Goal: Transaction & Acquisition: Purchase product/service

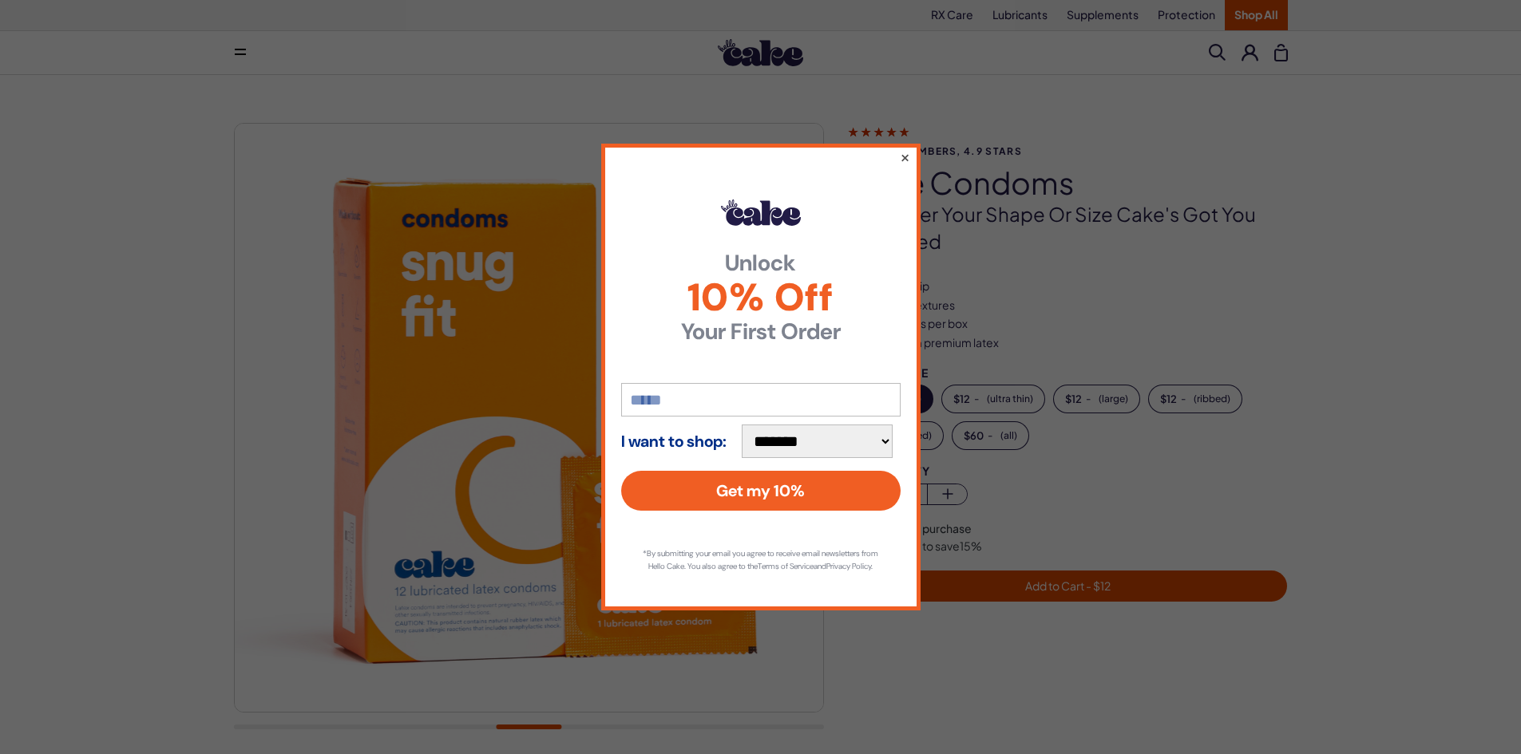
click at [901, 153] on button "×" at bounding box center [904, 157] width 10 height 19
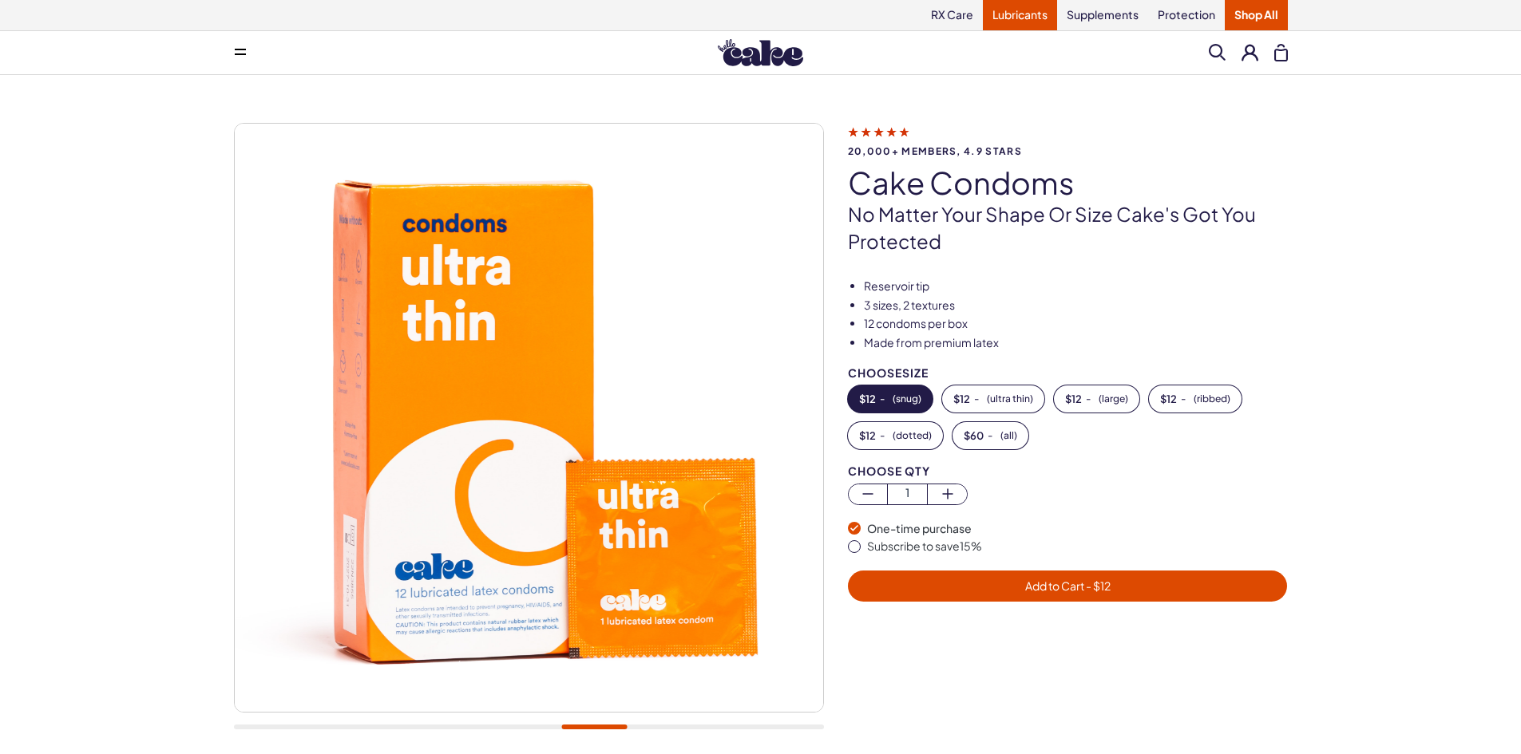
click at [1011, 15] on link "Lubricants" at bounding box center [1020, 15] width 74 height 30
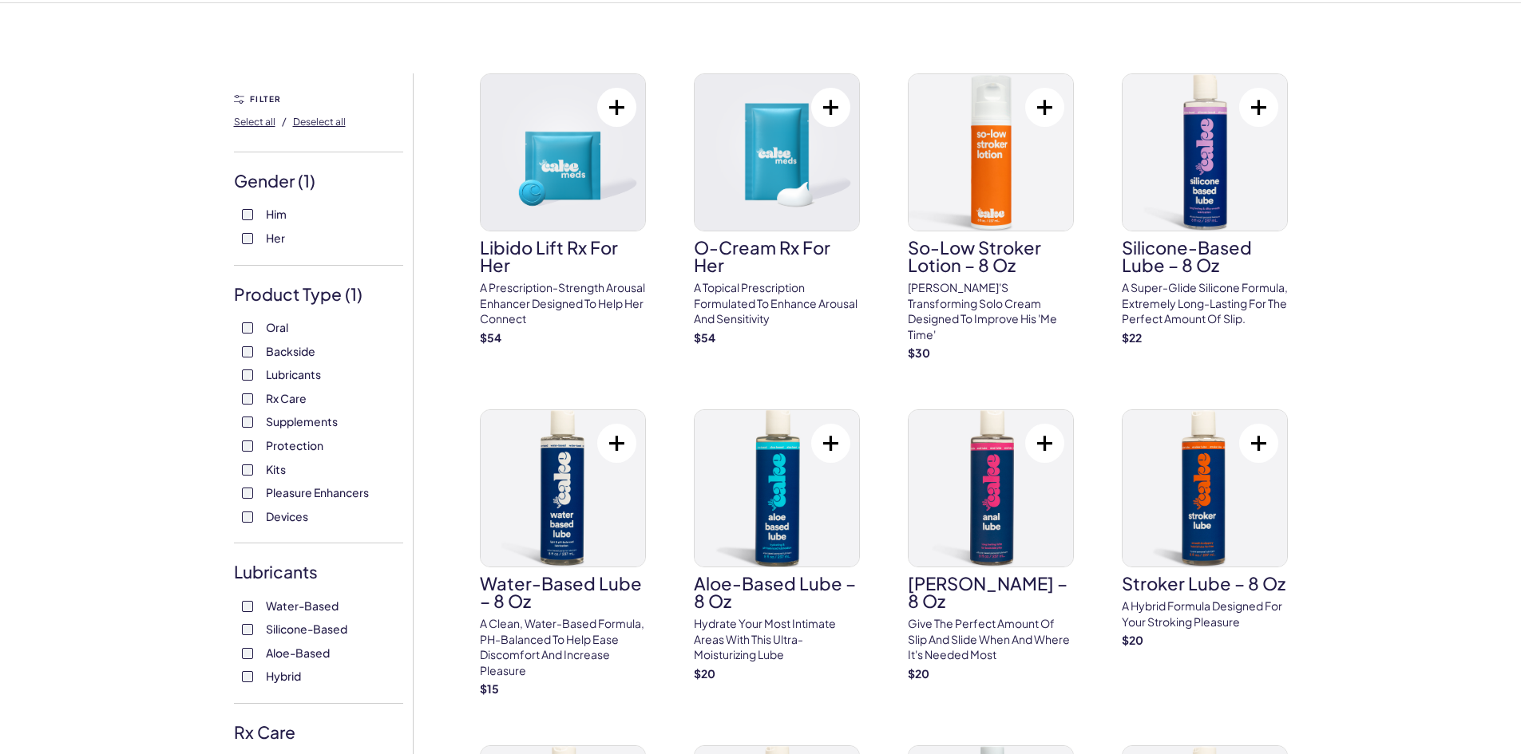
scroll to position [80, 0]
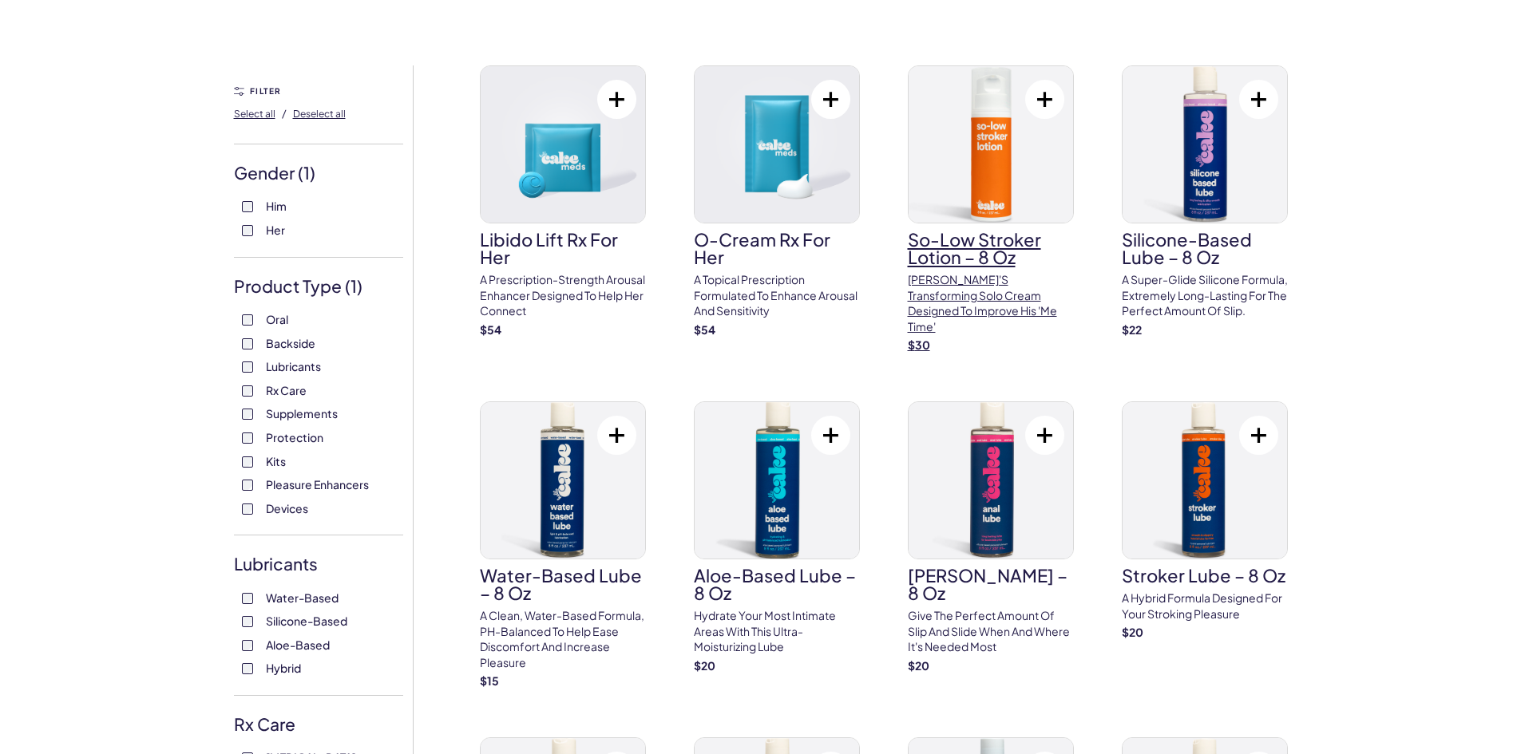
click at [1011, 160] on img at bounding box center [990, 144] width 164 height 156
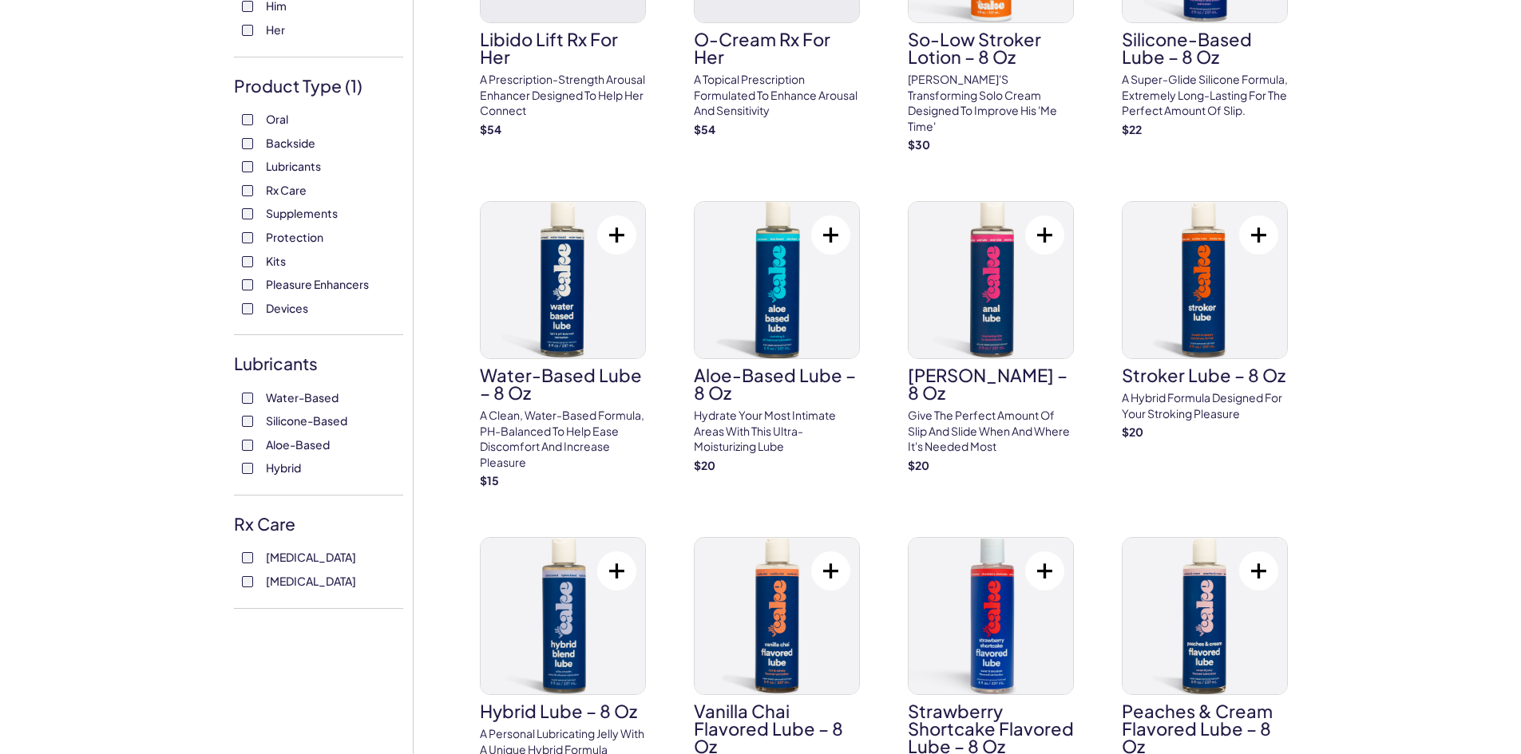
scroll to position [319, 0]
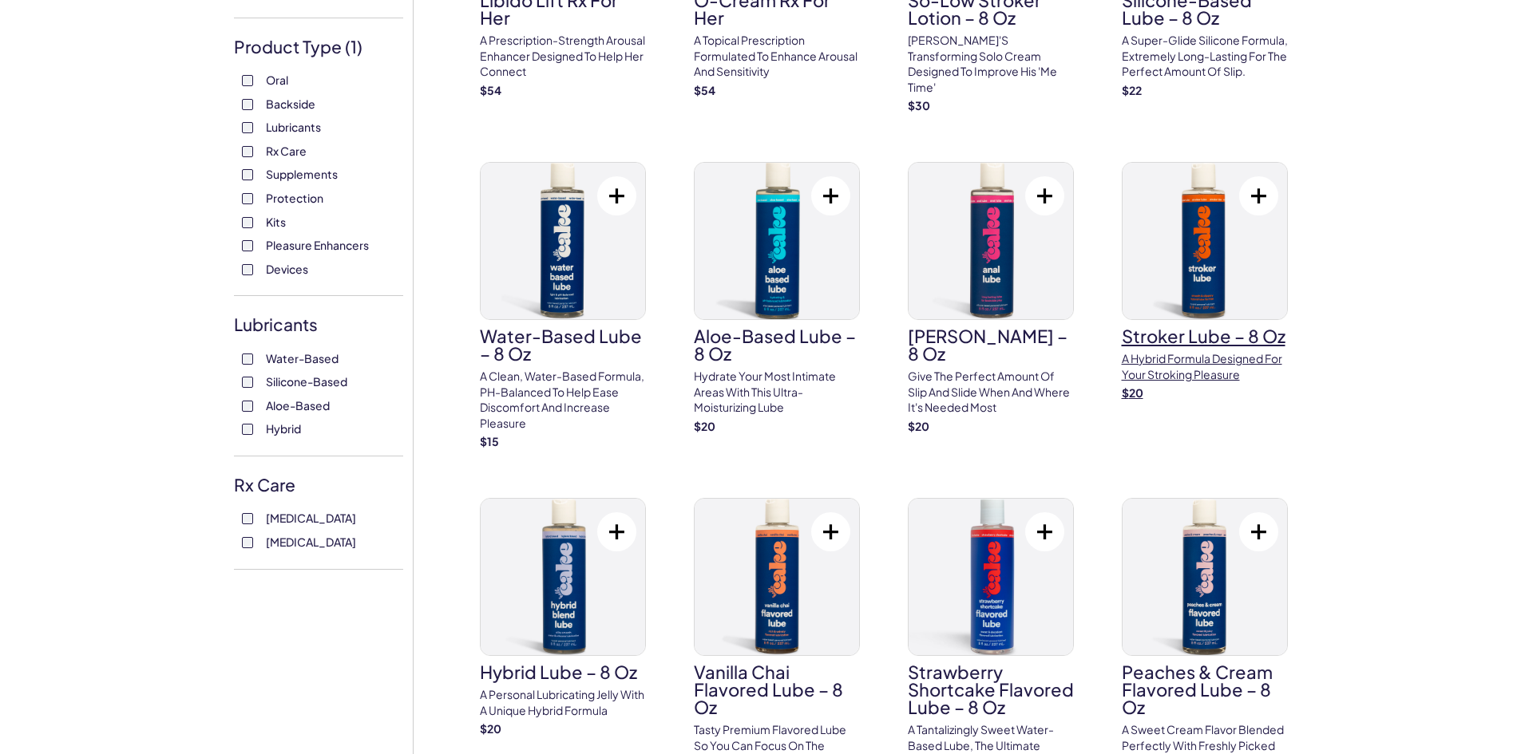
click at [1198, 263] on img at bounding box center [1204, 241] width 164 height 156
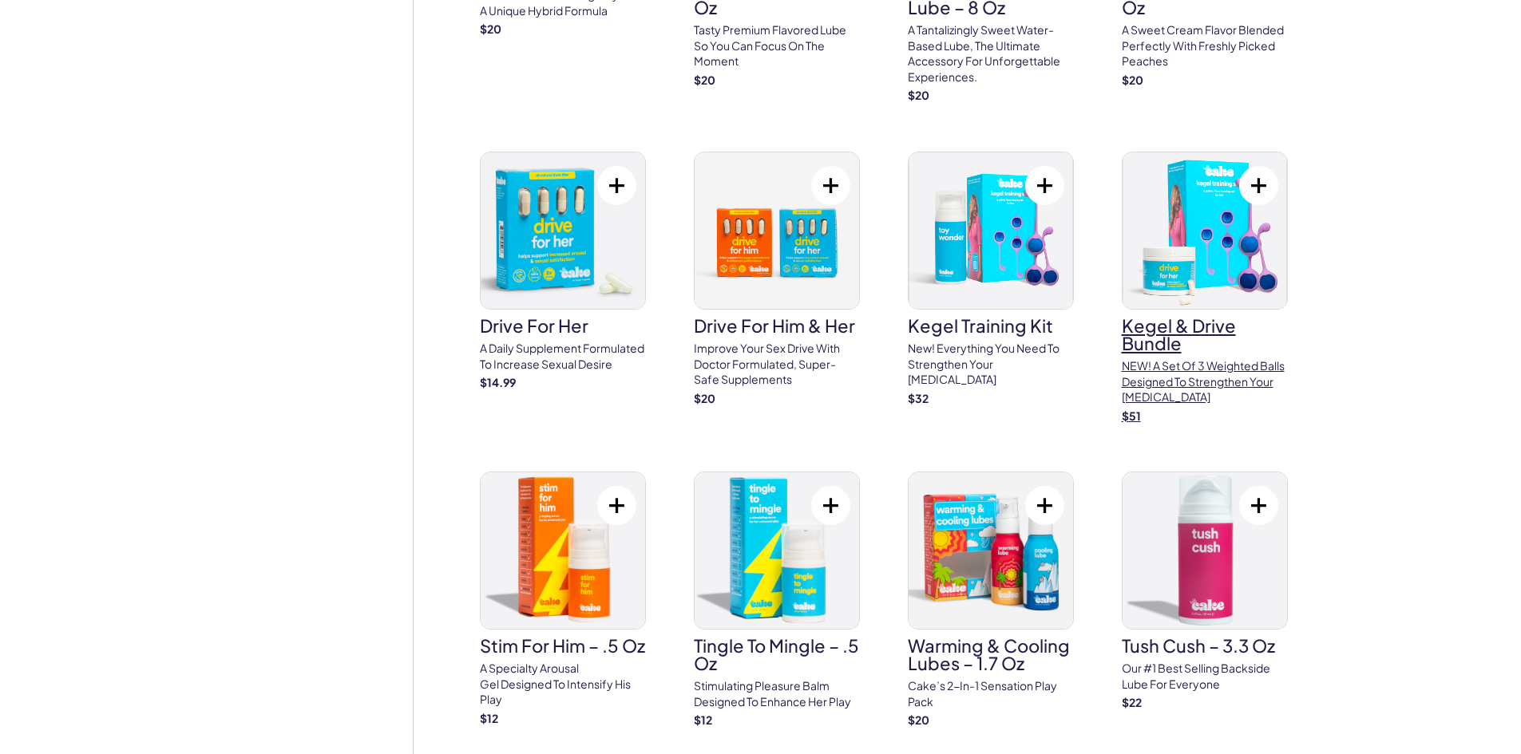
scroll to position [958, 0]
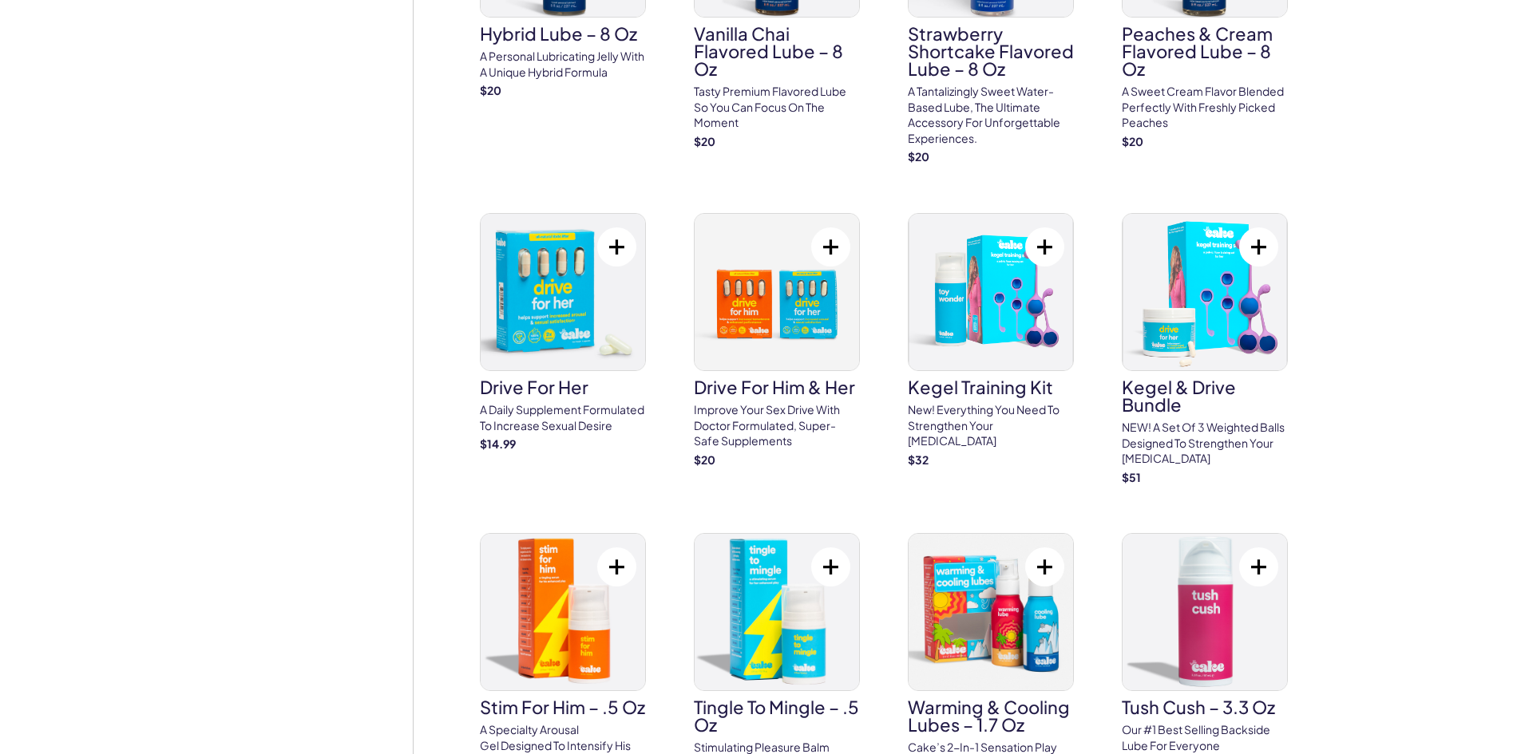
click at [828, 252] on button at bounding box center [830, 246] width 39 height 39
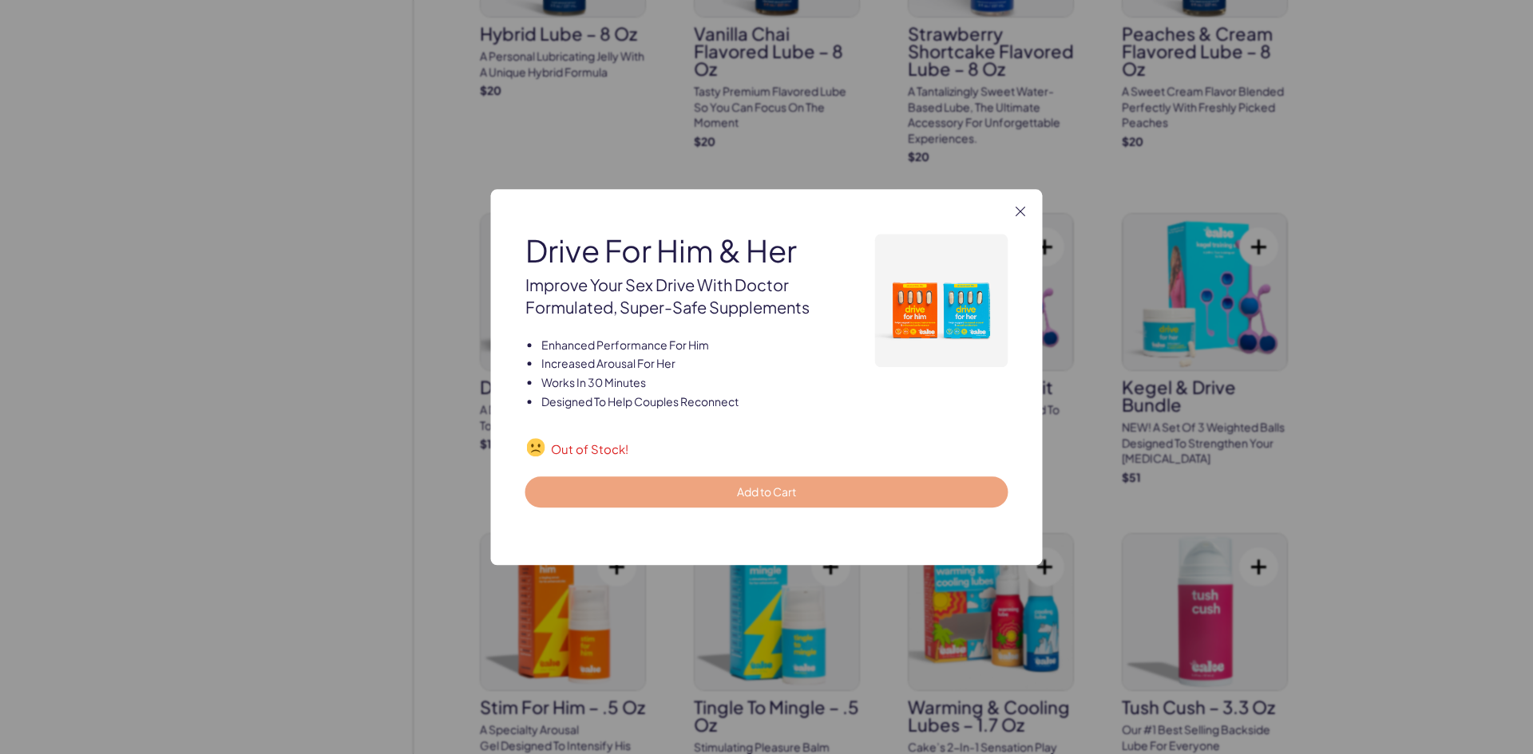
click at [1018, 221] on div "drive for him & her drive for him & her Improve your sex drive with doctor form…" at bounding box center [767, 377] width 552 height 376
click at [1017, 213] on icon "button" at bounding box center [1020, 212] width 10 height 10
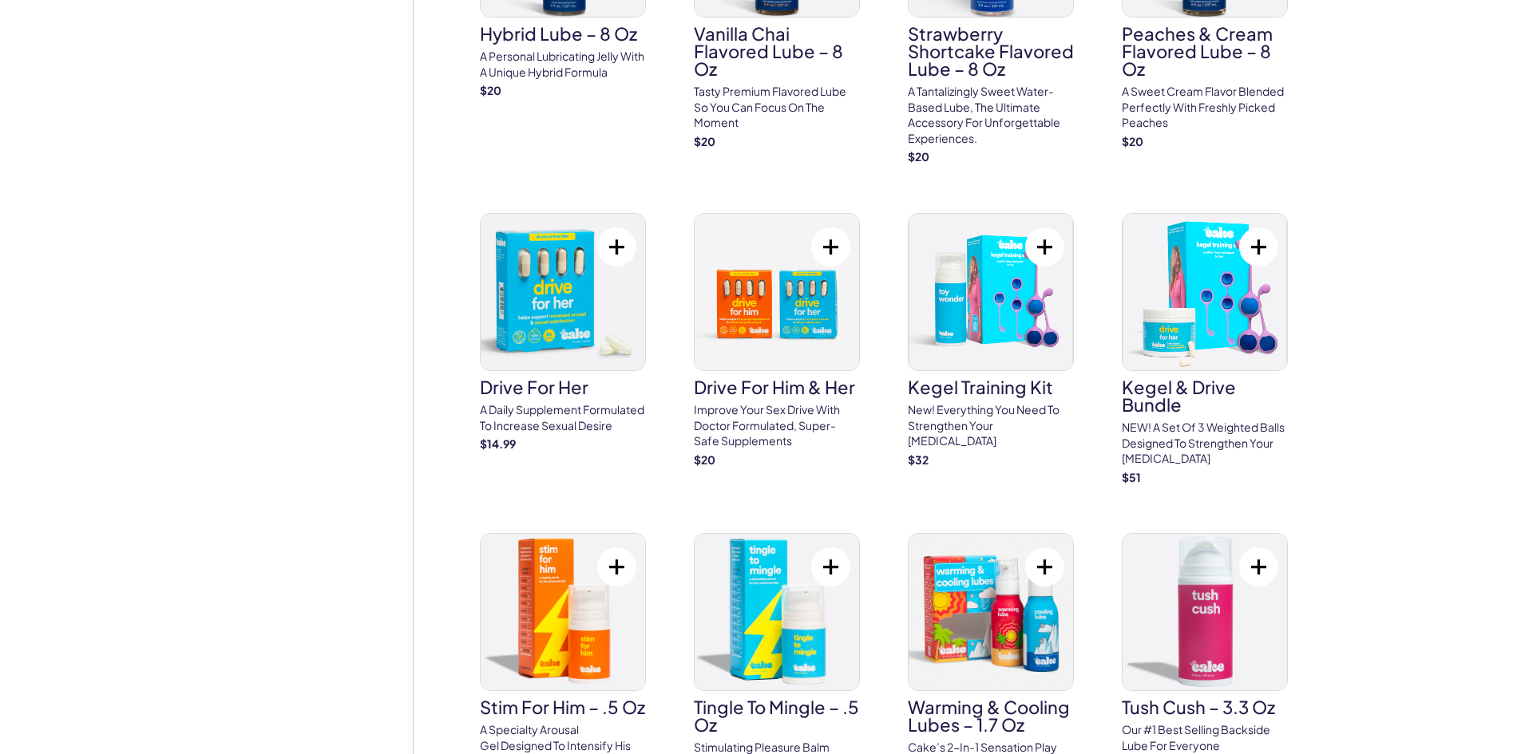
click at [619, 243] on button at bounding box center [616, 246] width 39 height 39
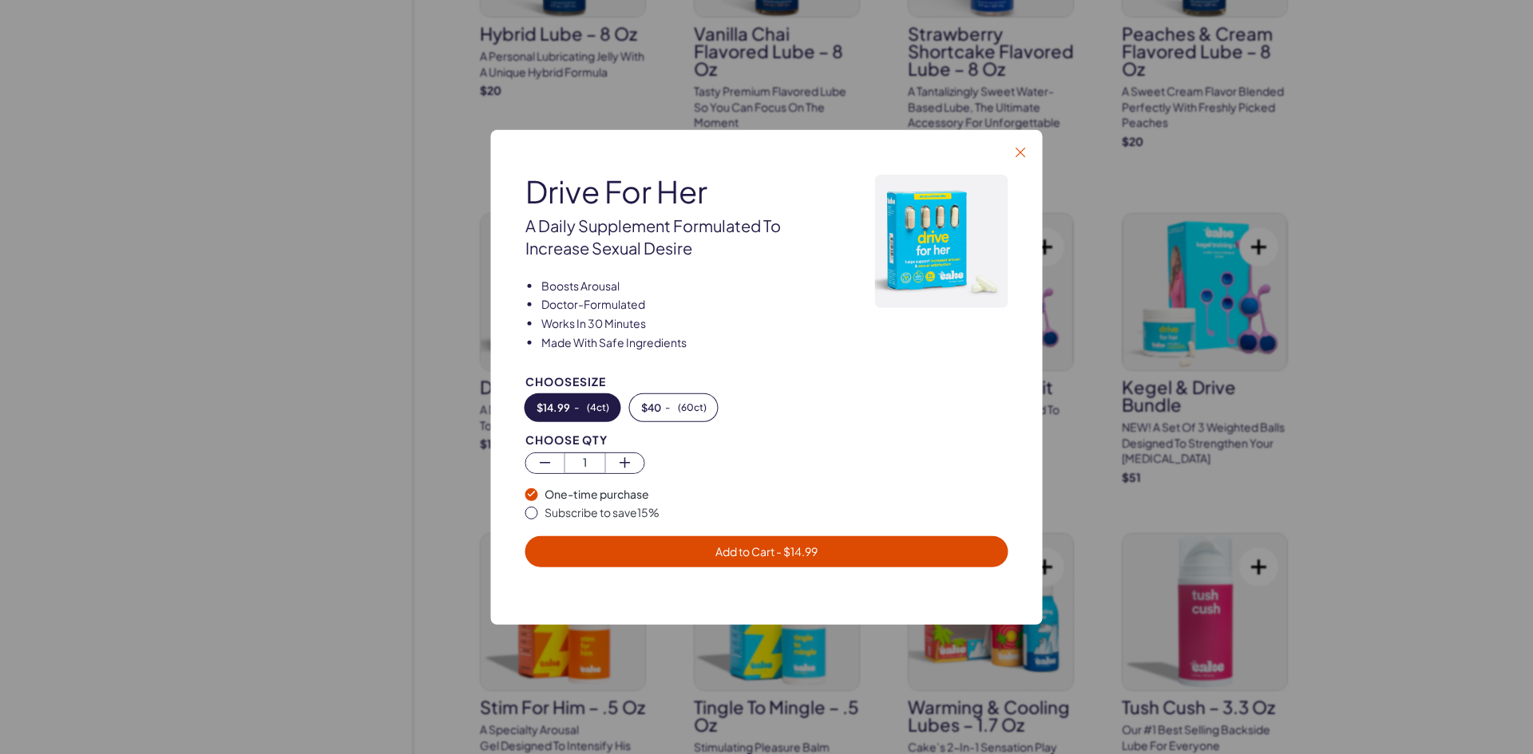
click at [1019, 152] on icon "button" at bounding box center [1020, 152] width 10 height 10
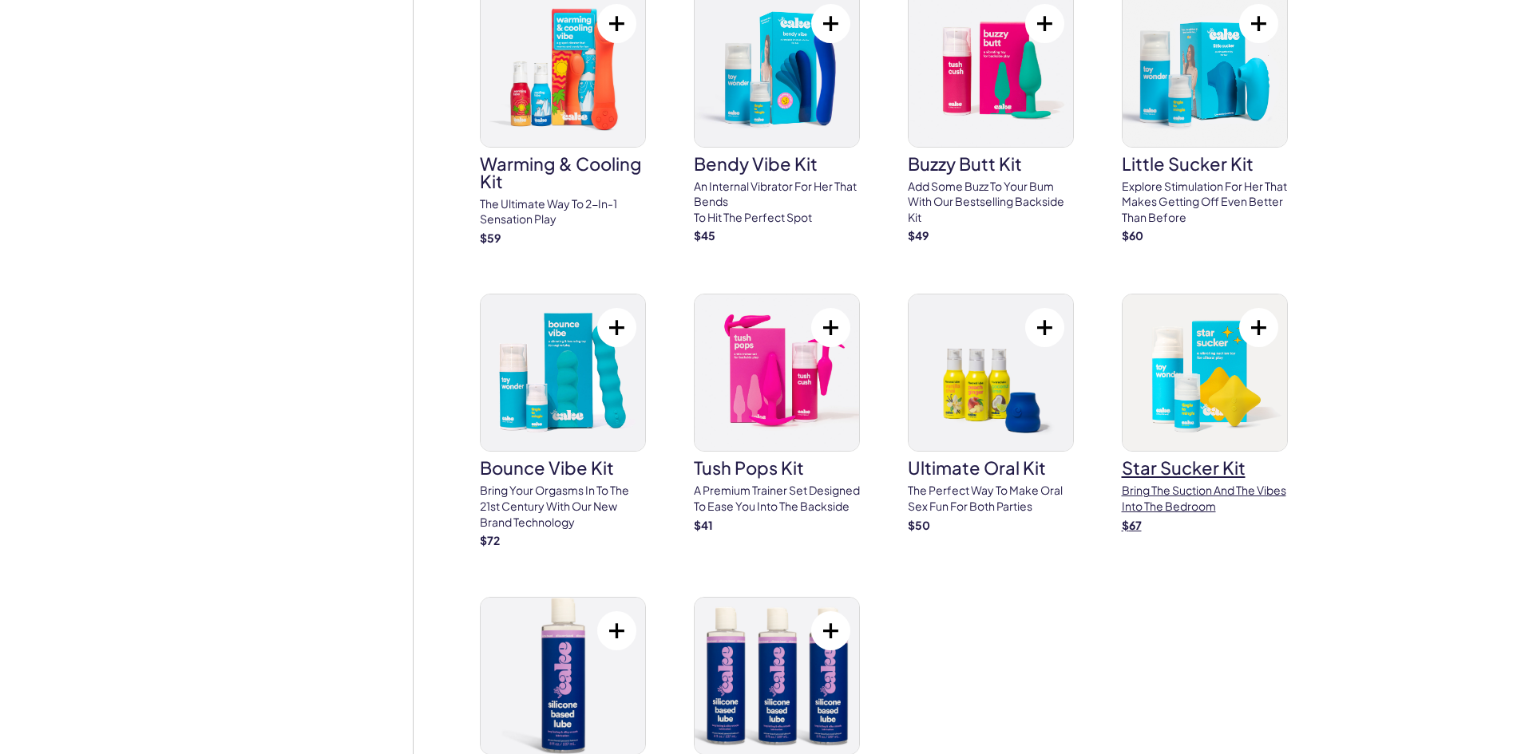
scroll to position [3432, 0]
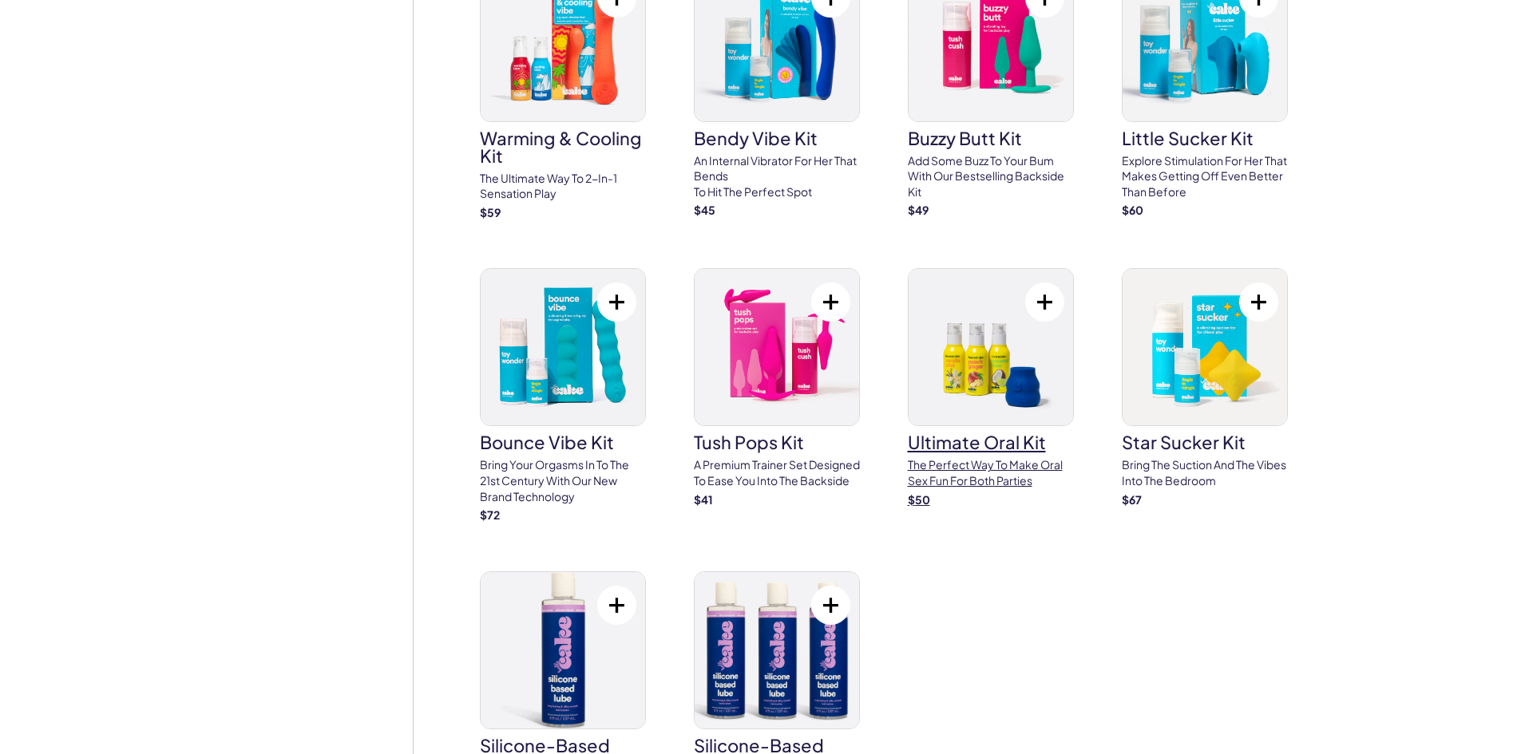
click at [996, 328] on img at bounding box center [990, 347] width 164 height 156
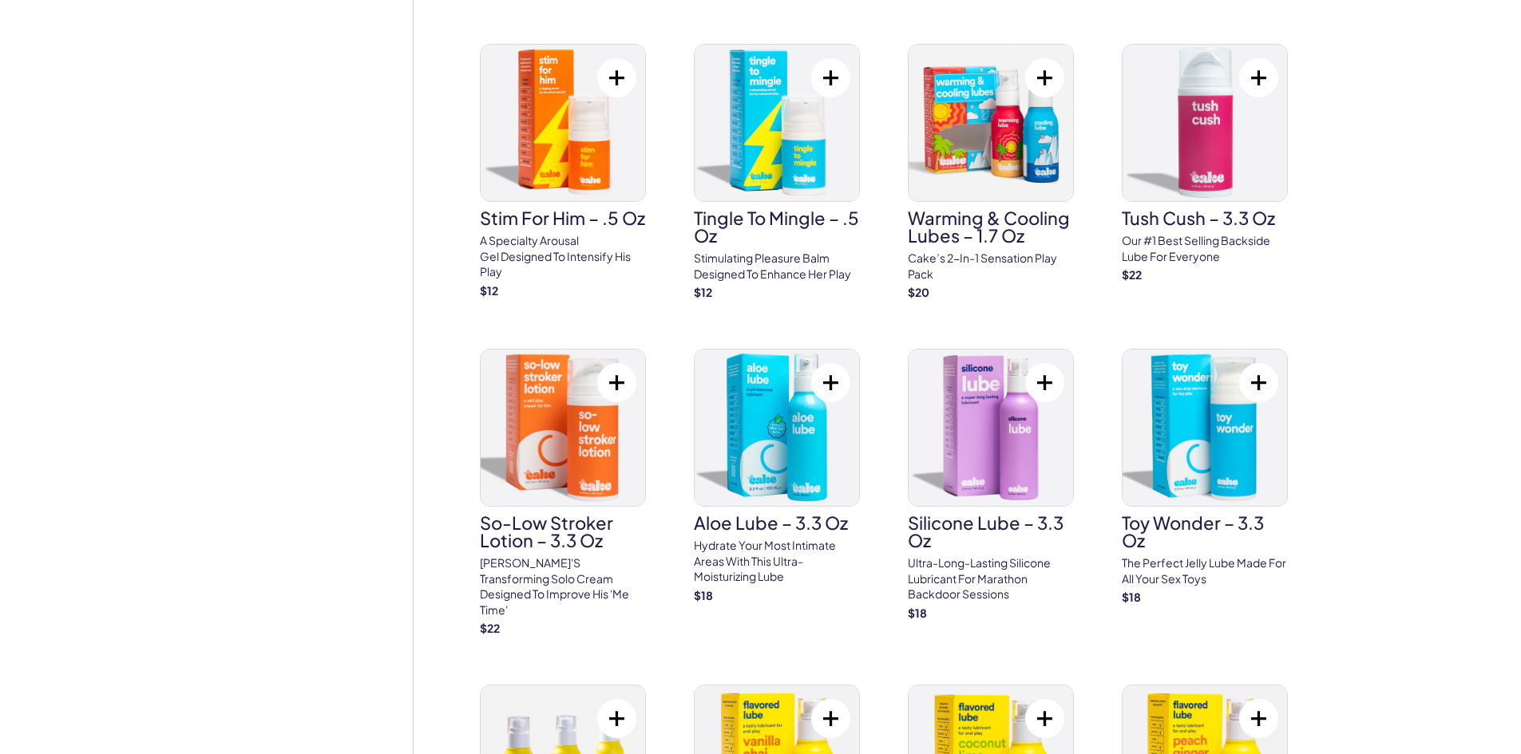
scroll to position [1357, 0]
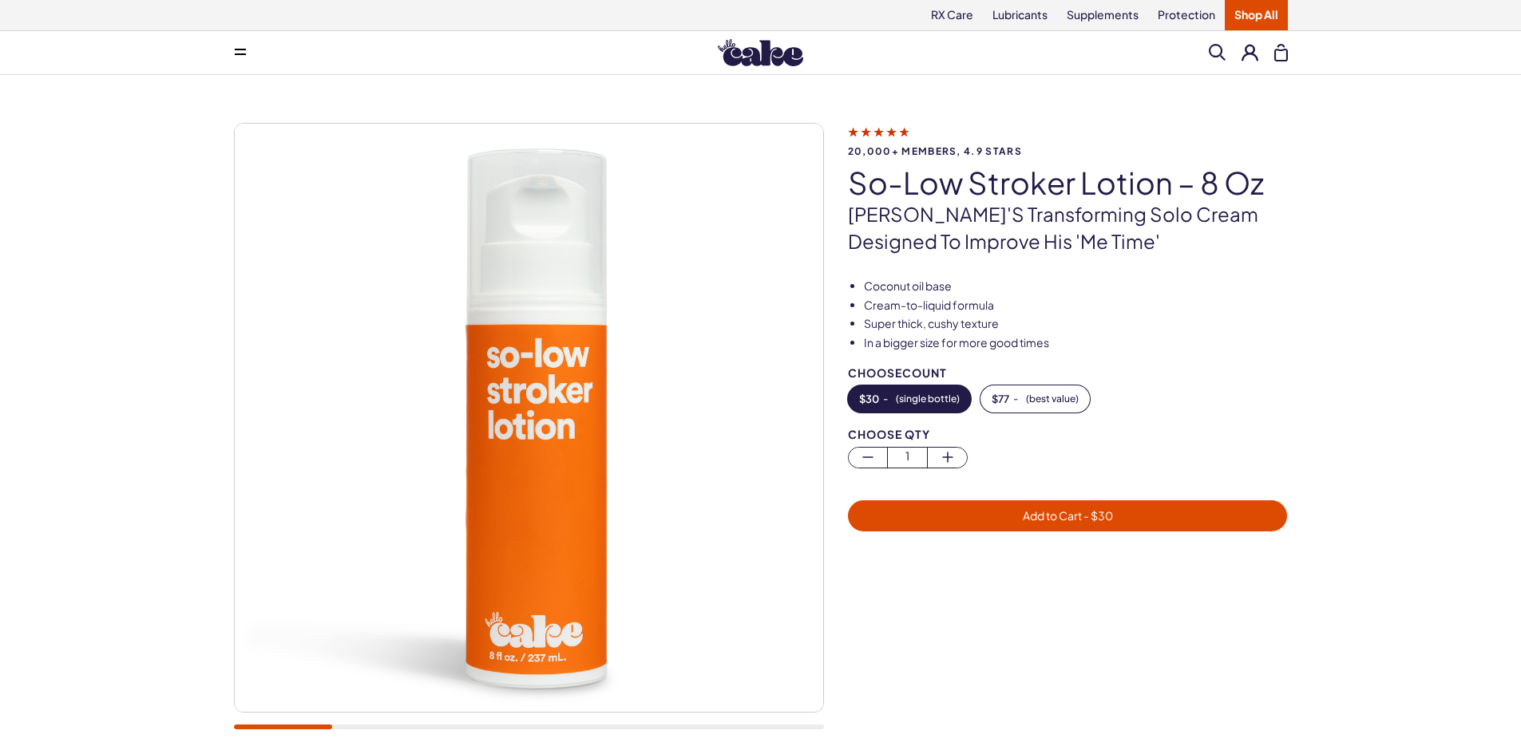
drag, startPoint x: 924, startPoint y: 227, endPoint x: 992, endPoint y: 241, distance: 69.2
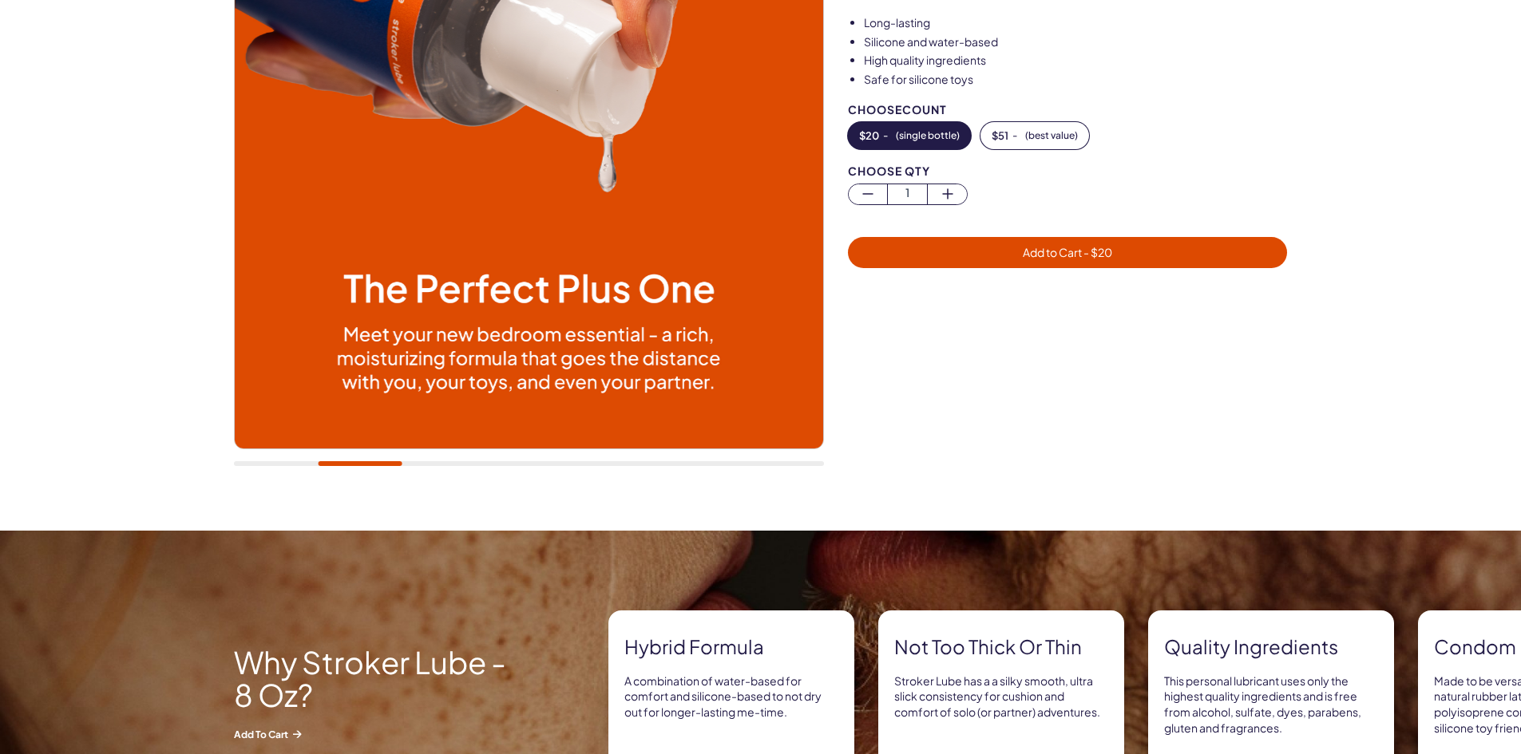
scroll to position [80, 0]
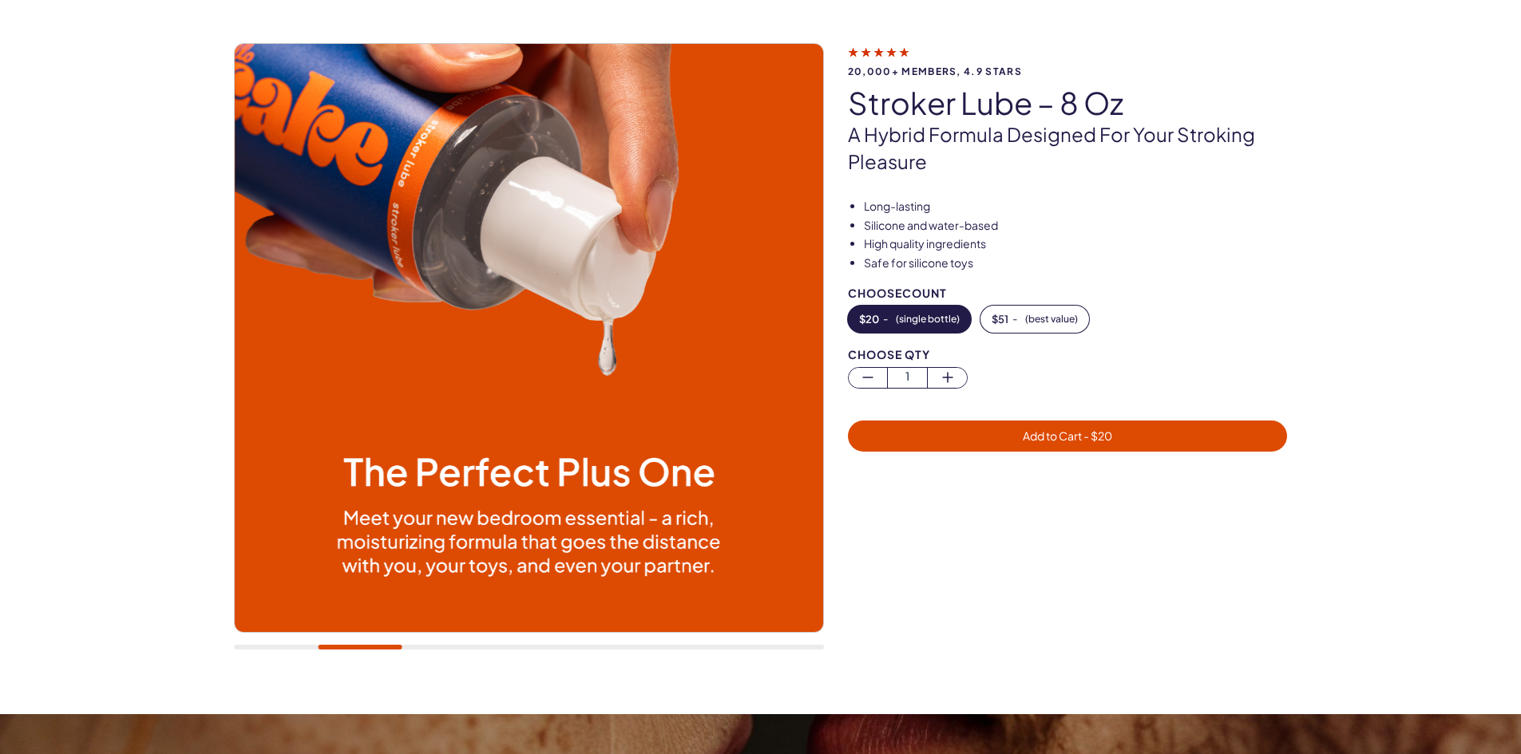
click at [740, 395] on img at bounding box center [528, 338] width 588 height 588
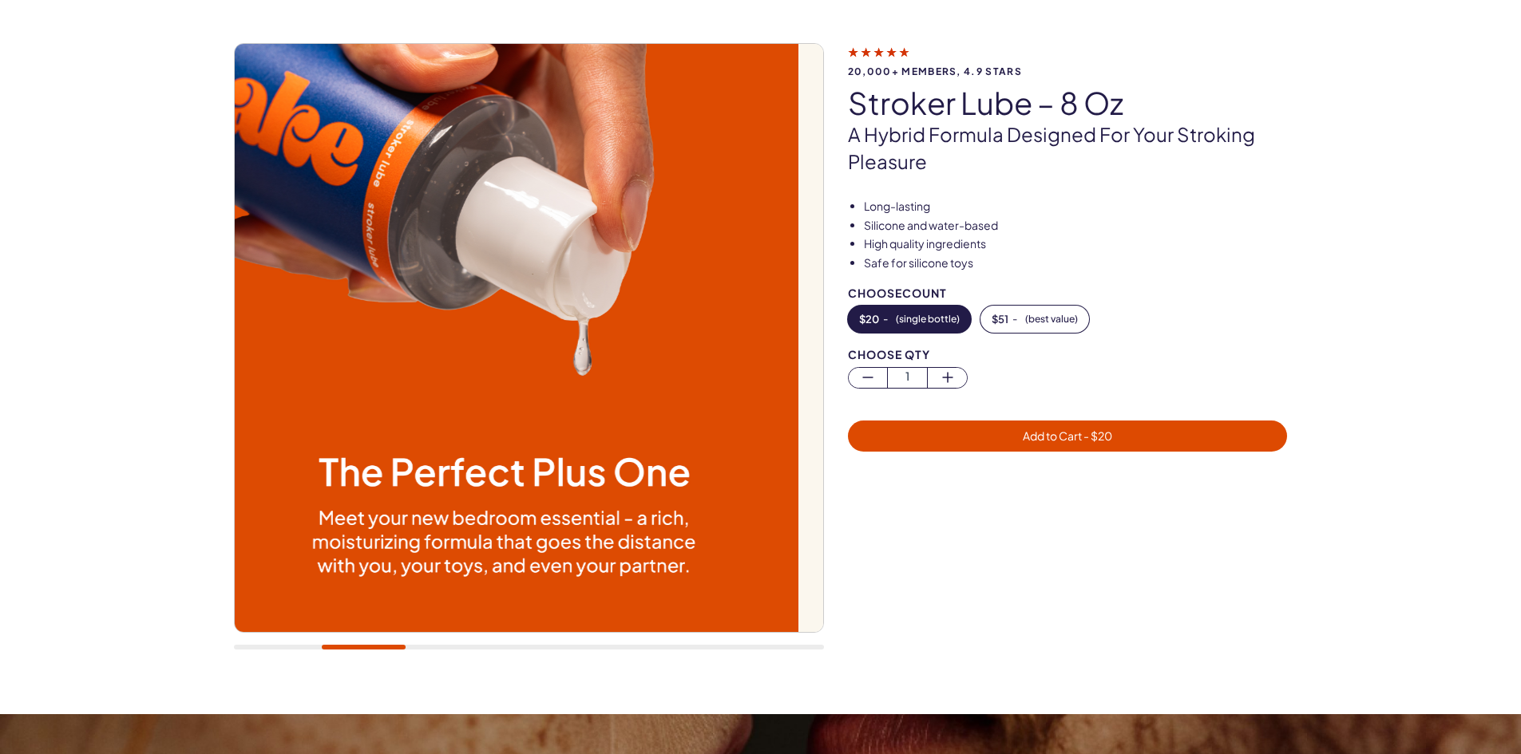
click at [596, 400] on img at bounding box center [503, 338] width 588 height 588
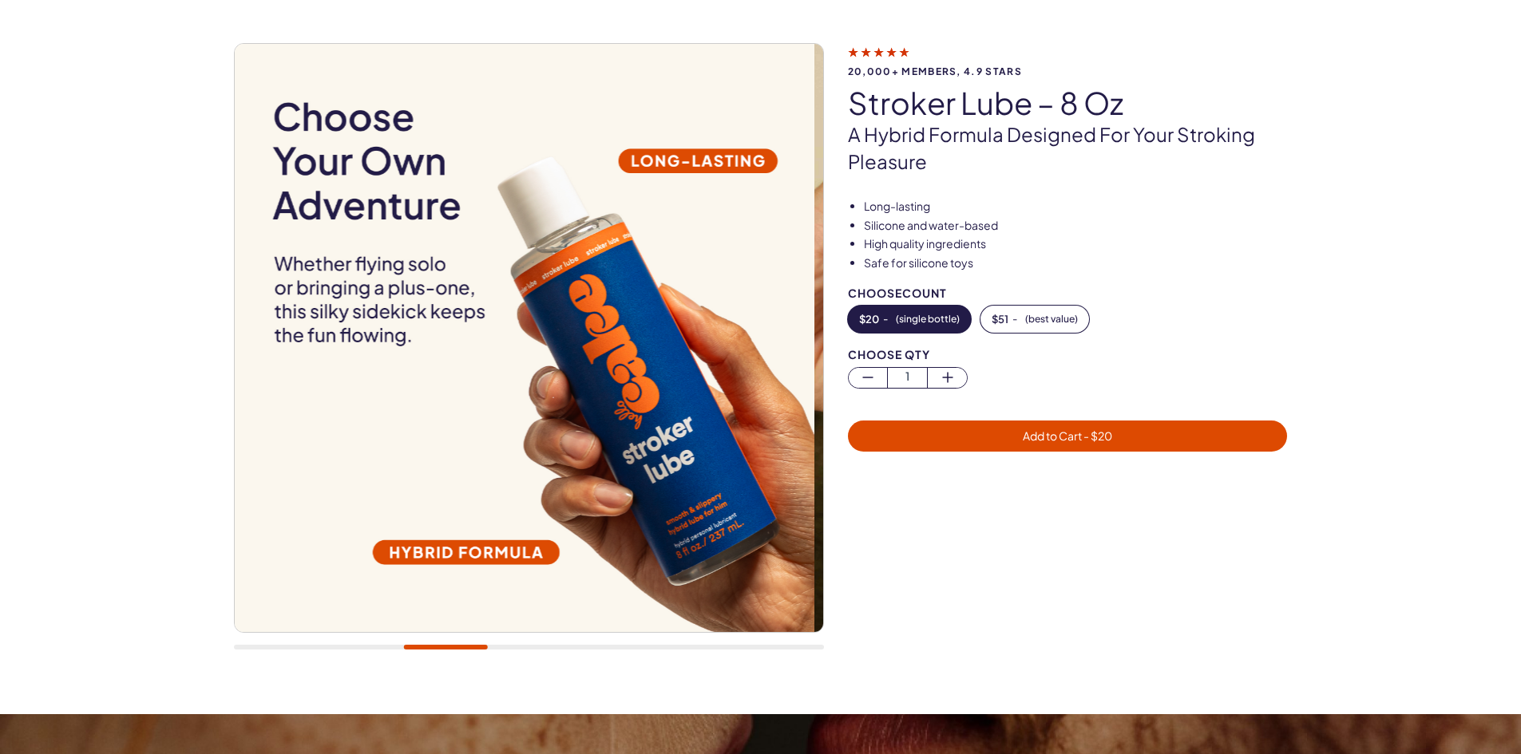
click at [577, 377] on img at bounding box center [519, 338] width 588 height 588
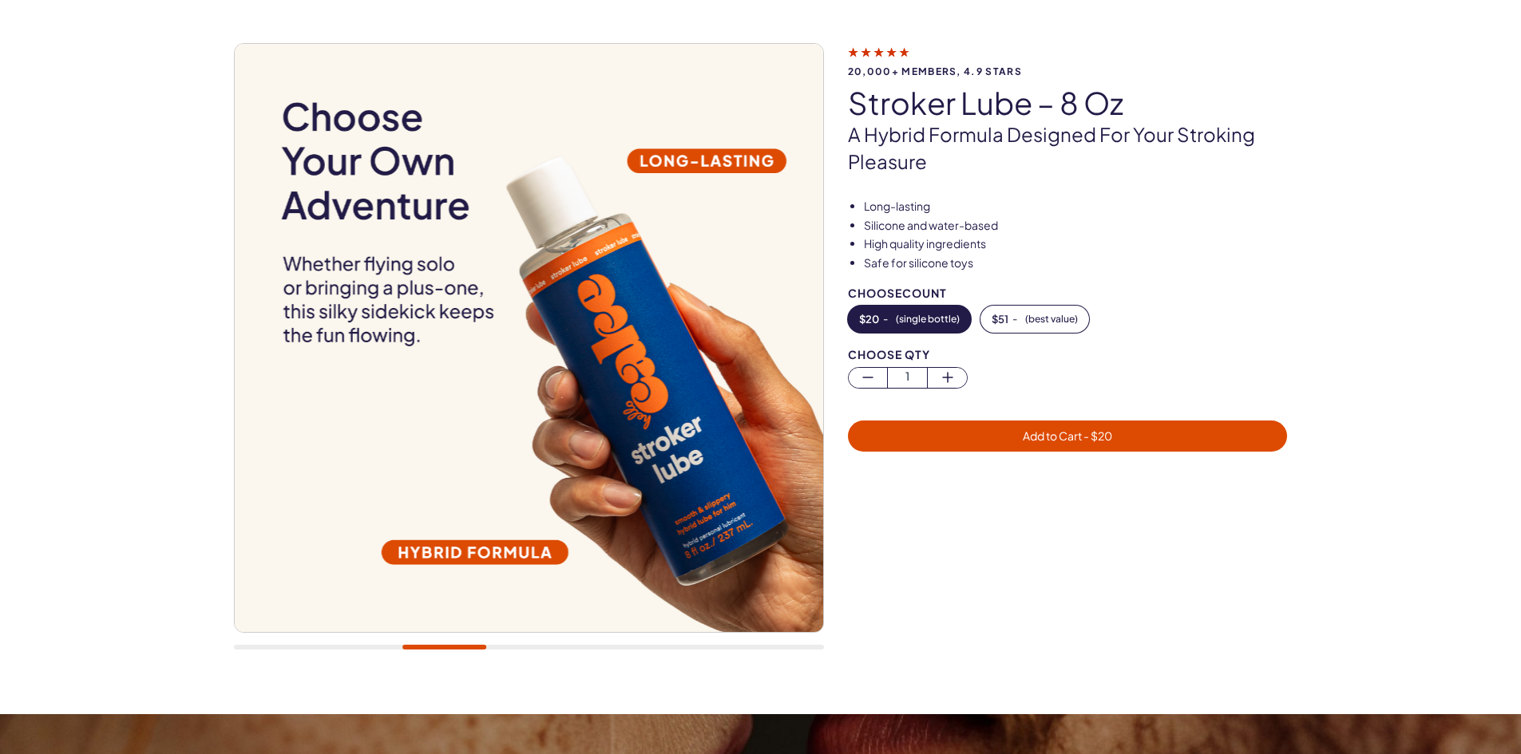
click at [588, 350] on img at bounding box center [528, 338] width 588 height 588
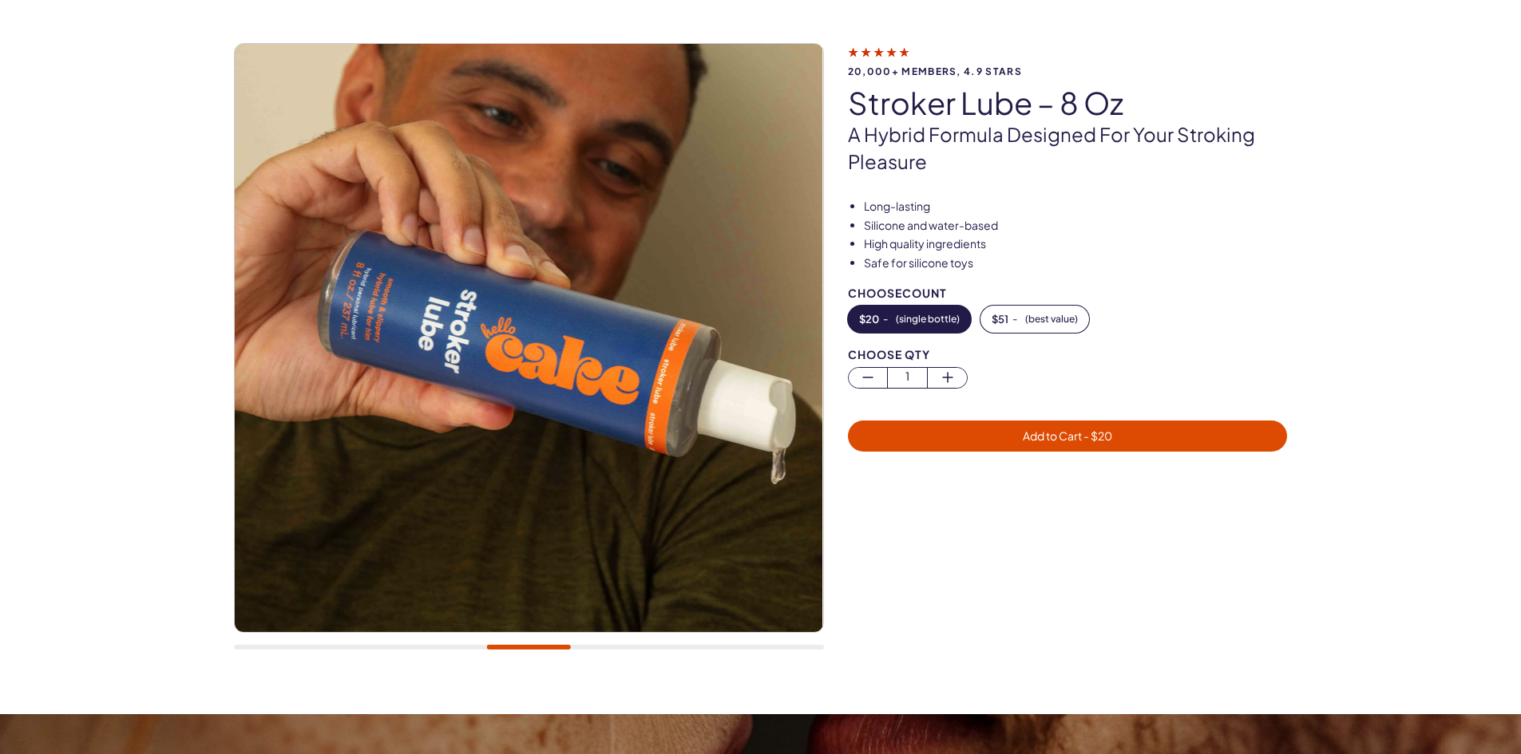
click at [465, 330] on img at bounding box center [529, 338] width 588 height 588
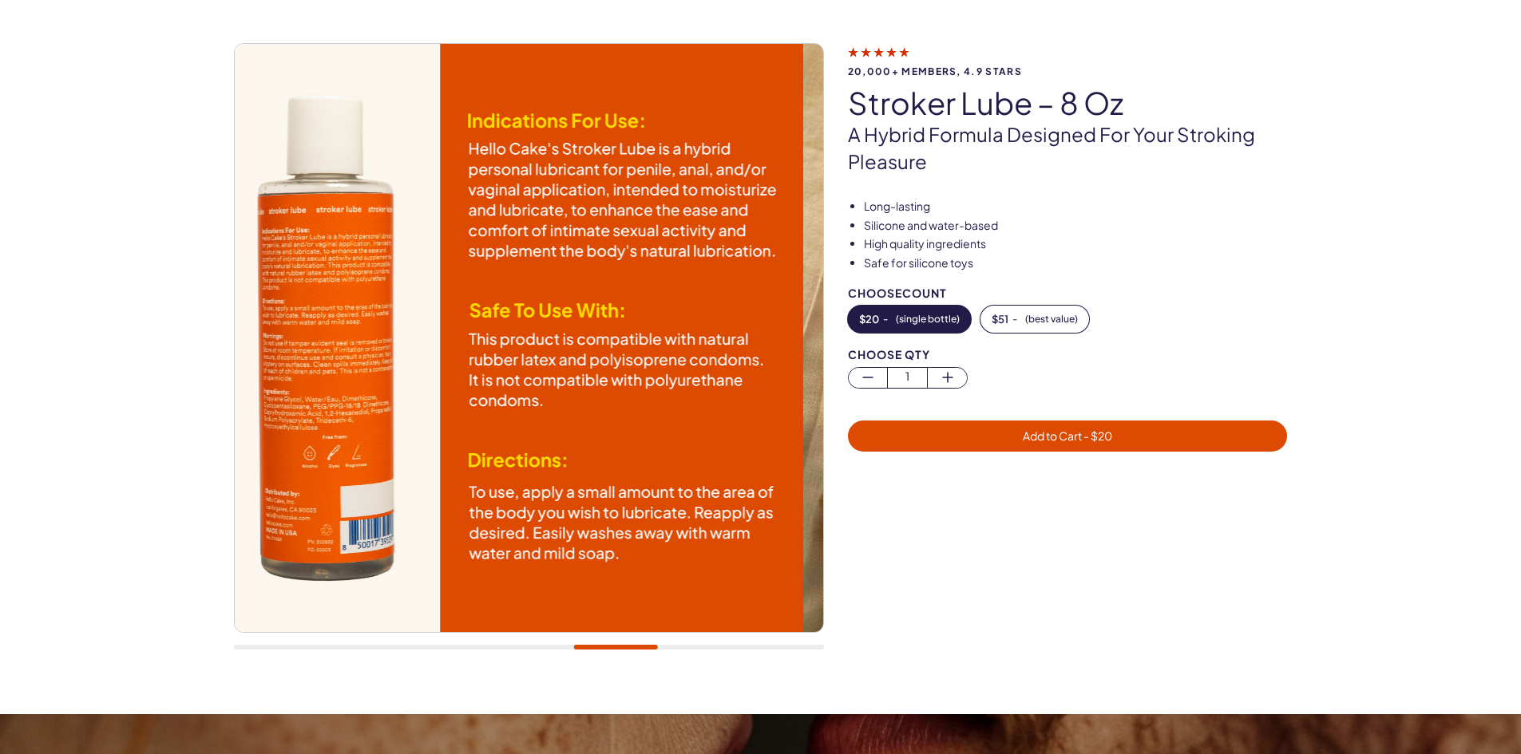
click at [549, 323] on img at bounding box center [510, 338] width 588 height 588
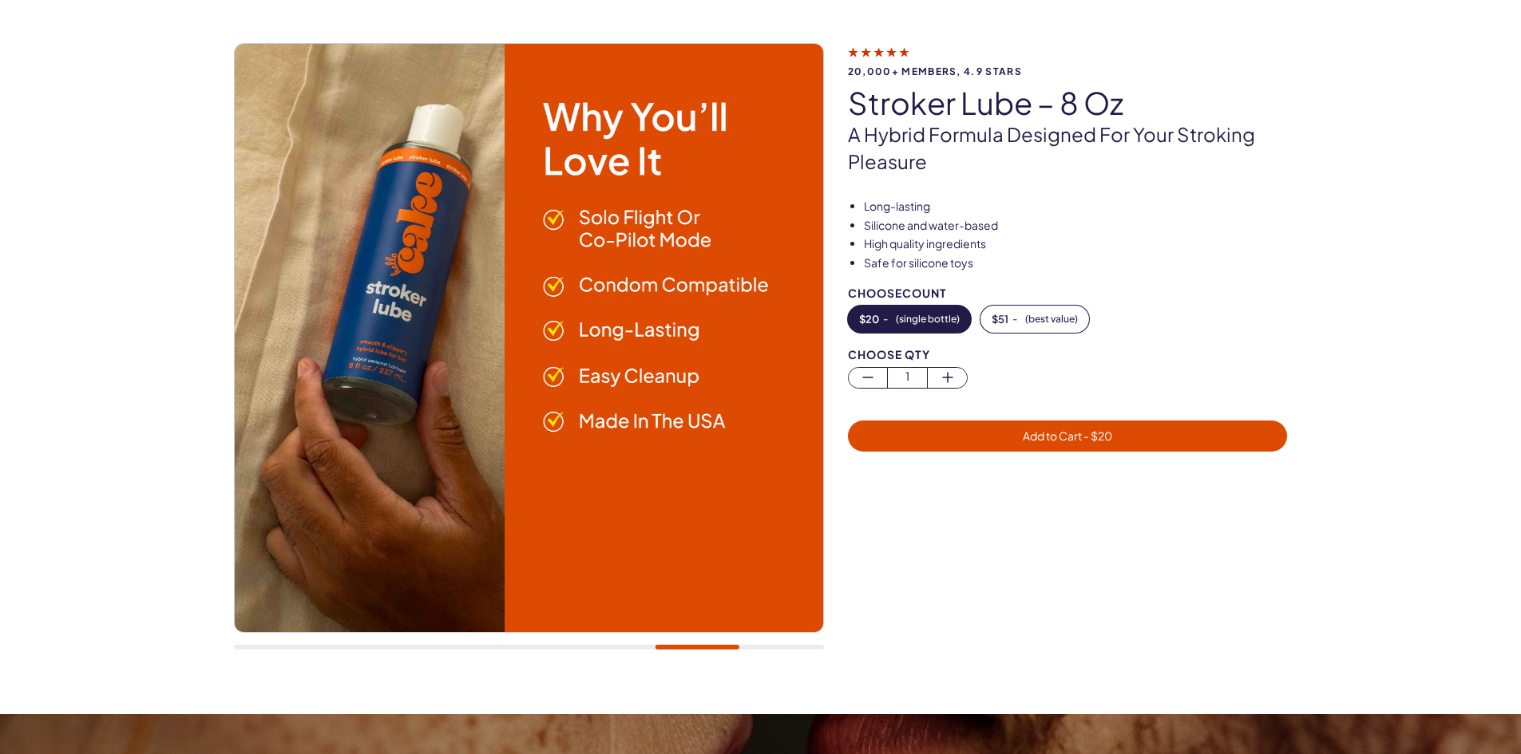
click at [575, 314] on img at bounding box center [528, 338] width 588 height 588
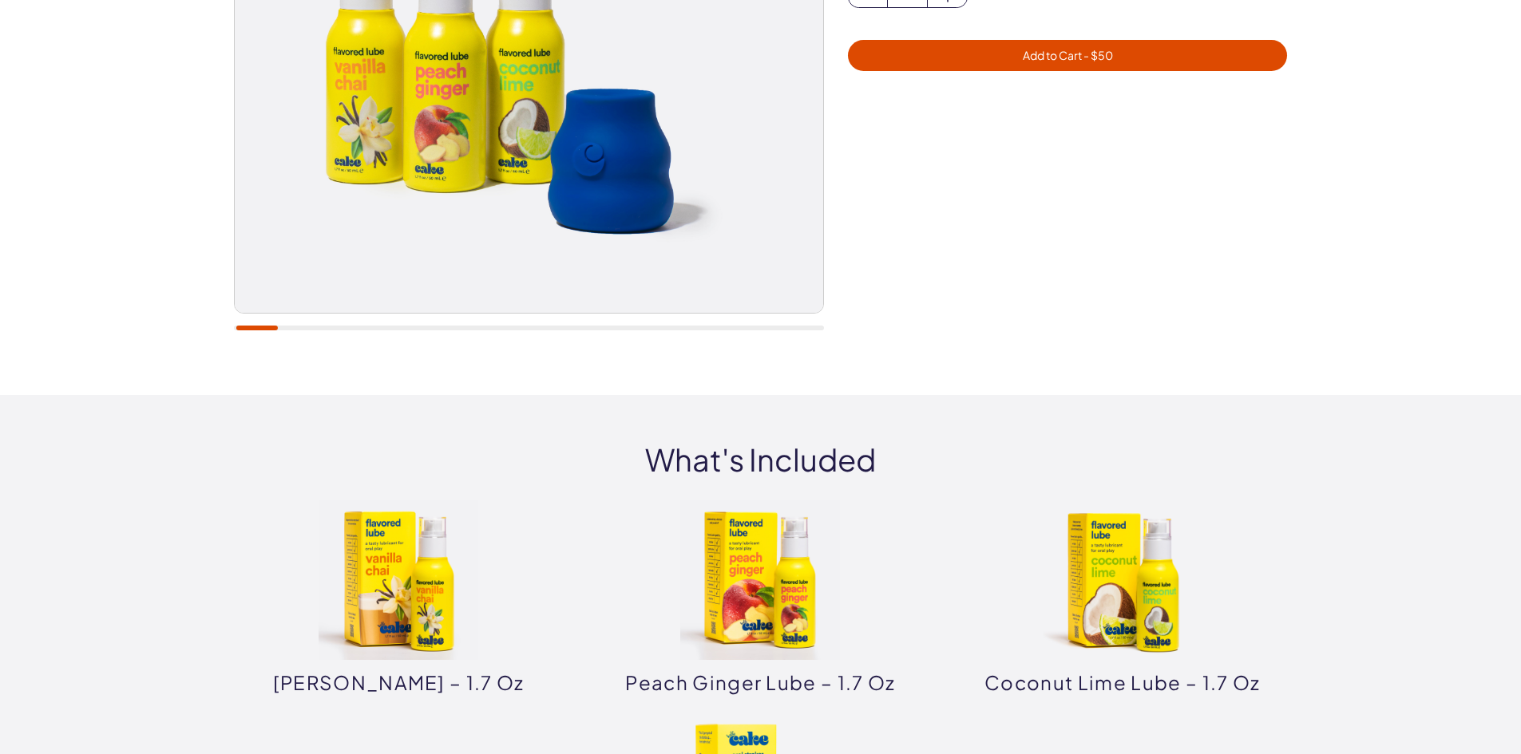
click at [500, 168] on img at bounding box center [496, 19] width 588 height 588
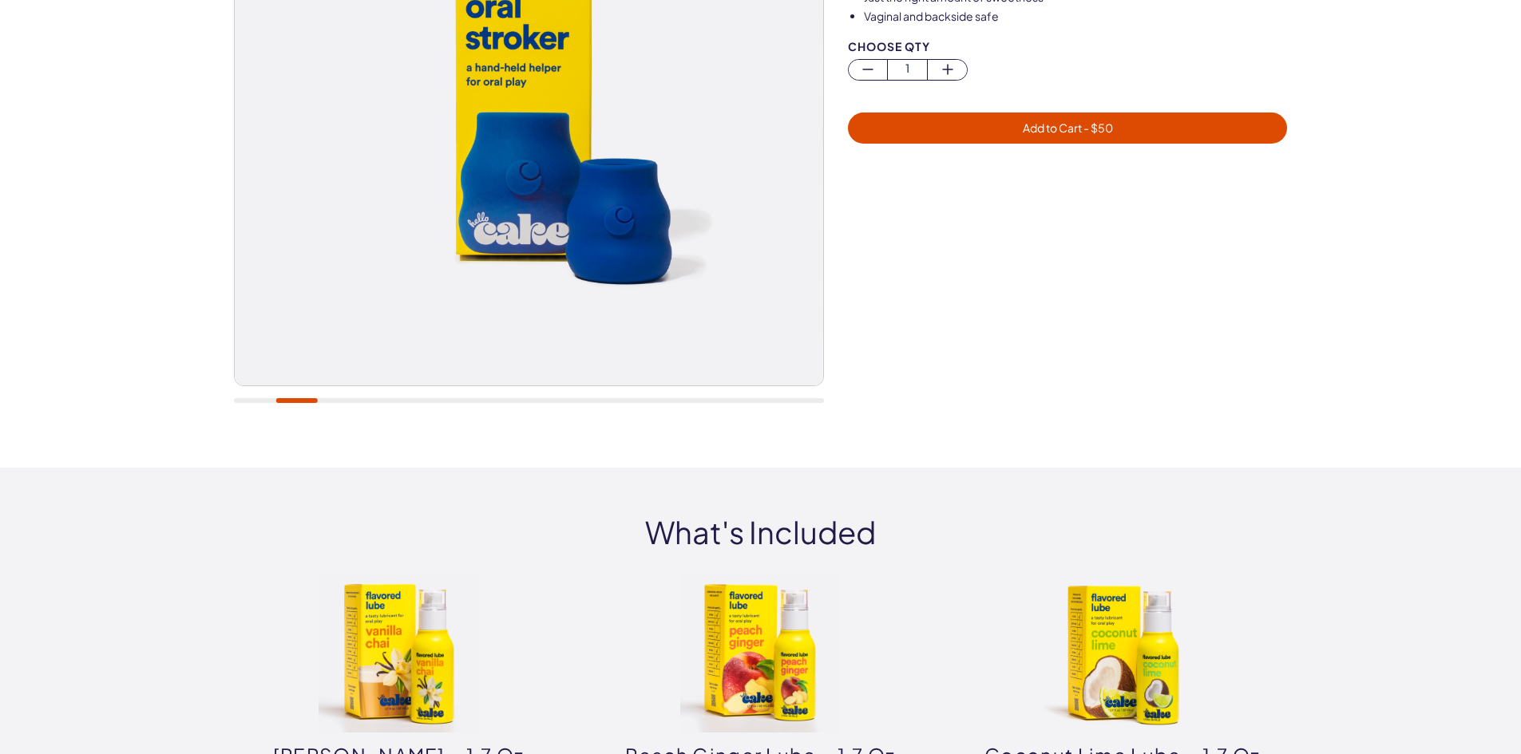
scroll to position [80, 0]
